Goal: Navigation & Orientation: Find specific page/section

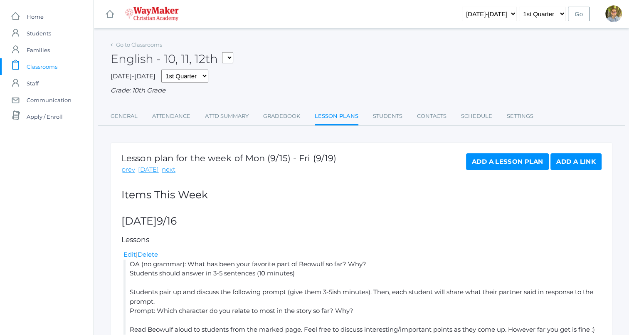
click at [38, 66] on span "Classrooms" at bounding box center [42, 66] width 31 height 17
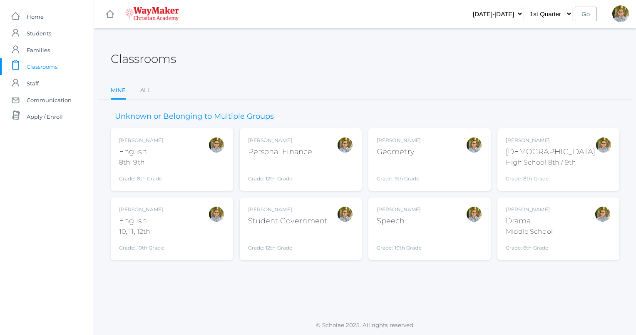
click at [438, 154] on div "[PERSON_NAME] Geometry Grade: 9th Grade GEOM" at bounding box center [430, 159] width 106 height 46
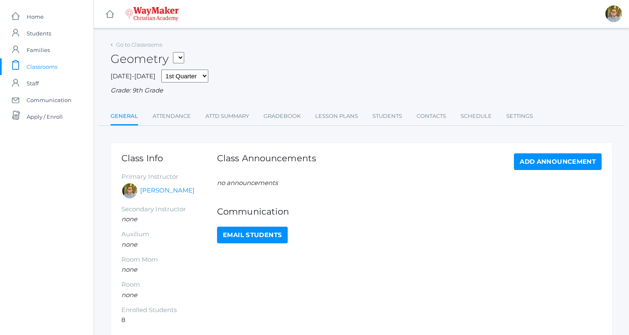
click at [340, 121] on link "Lesson Plans" at bounding box center [336, 116] width 43 height 17
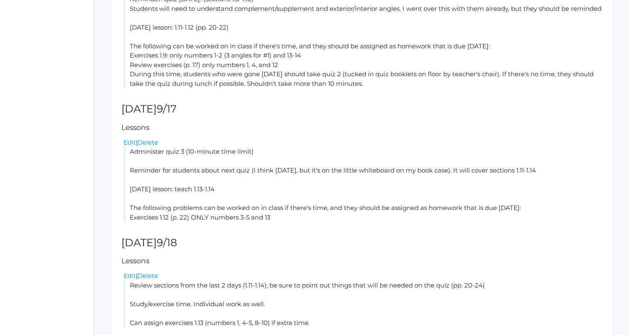
scroll to position [361, 0]
